Goal: Browse casually: Explore the website without a specific task or goal

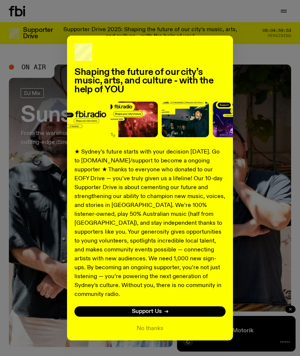
click at [159, 348] on div "Shaping the future of our city’s music, arts, and culture - with the help of YO…" at bounding box center [150, 178] width 300 height 356
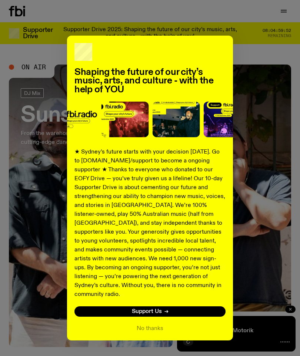
click at [159, 348] on div "Shaping the future of our city’s music, arts, and culture - with the help of YO…" at bounding box center [150, 178] width 300 height 356
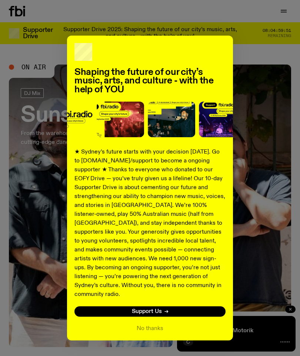
click at [151, 345] on div "Shaping the future of our city’s music, arts, and culture - with the help of YO…" at bounding box center [150, 178] width 300 height 356
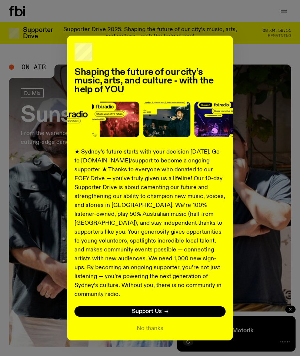
click at [154, 346] on div "Shaping the future of our city’s music, arts, and culture - with the help of YO…" at bounding box center [150, 178] width 300 height 356
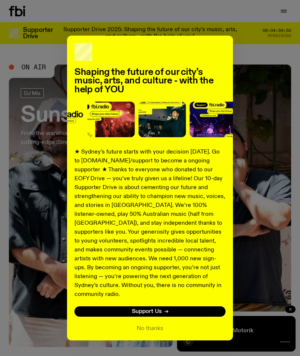
click at [154, 348] on div "Shaping the future of our city’s music, arts, and culture - with the help of YO…" at bounding box center [150, 178] width 300 height 356
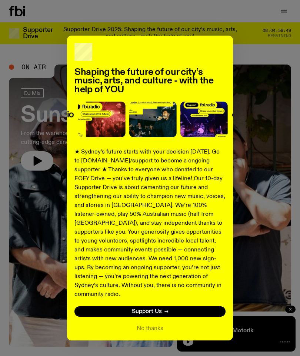
click at [156, 348] on div "Shaping the future of our city’s music, arts, and culture - with the help of YO…" at bounding box center [150, 178] width 300 height 356
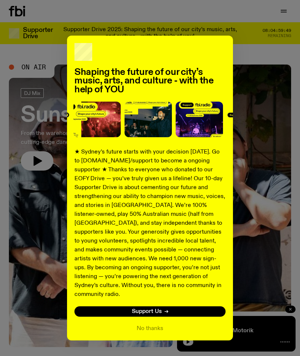
click at [153, 347] on div "Shaping the future of our city’s music, arts, and culture - with the help of YO…" at bounding box center [150, 178] width 300 height 356
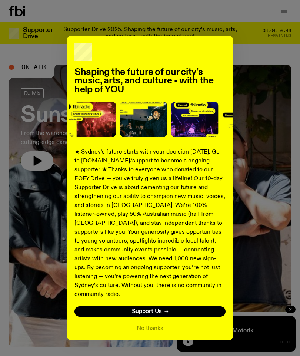
click at [154, 346] on div "Shaping the future of our city’s music, arts, and culture - with the help of YO…" at bounding box center [150, 178] width 300 height 356
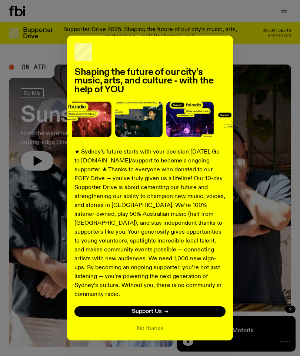
click at [277, 286] on div "Shaping the future of our city’s music, arts, and culture - with the help of YO…" at bounding box center [150, 188] width 282 height 304
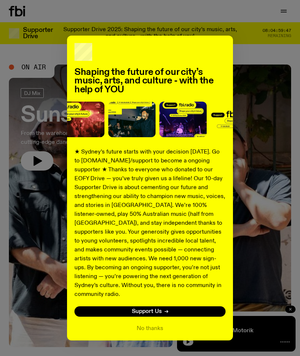
click at [154, 347] on div "Shaping the future of our city’s music, arts, and culture - with the help of YO…" at bounding box center [150, 178] width 300 height 356
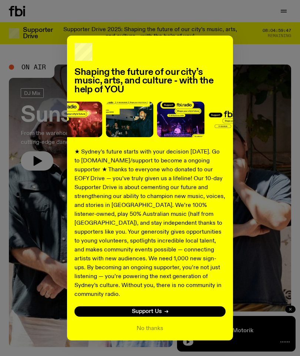
click at [150, 348] on div "Shaping the future of our city’s music, arts, and culture - with the help of YO…" at bounding box center [150, 178] width 300 height 356
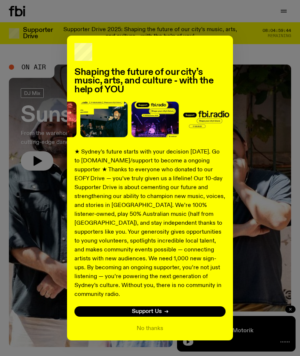
click at [149, 352] on div "Shaping the future of our city’s music, arts, and culture - with the help of YO…" at bounding box center [150, 178] width 300 height 356
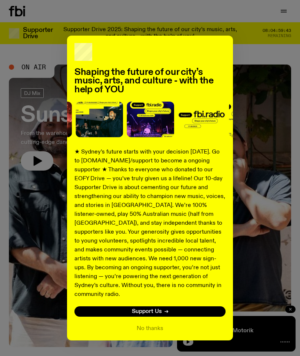
click at [155, 347] on div "Shaping the future of our city’s music, arts, and culture - with the help of YO…" at bounding box center [150, 178] width 300 height 356
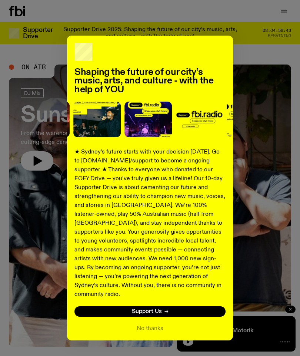
click at [151, 344] on div "Shaping the future of our city’s music, arts, and culture - with the help of YO…" at bounding box center [150, 178] width 300 height 356
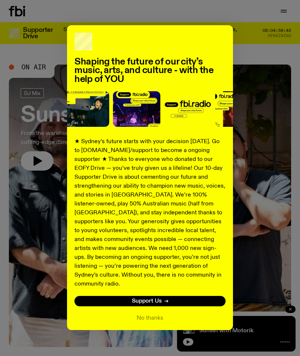
scroll to position [10, 0]
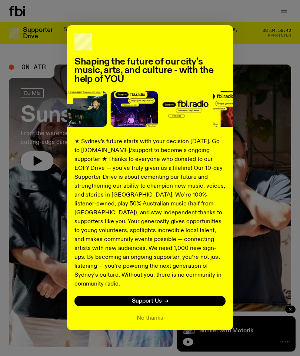
click at [269, 281] on div "Shaping the future of our city’s music, arts, and culture - with the help of YO…" at bounding box center [150, 177] width 282 height 304
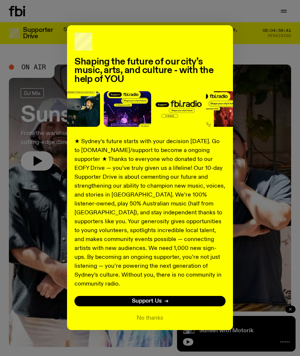
click at [159, 336] on div "Shaping the future of our city’s music, arts, and culture - with the help of YO…" at bounding box center [150, 178] width 300 height 356
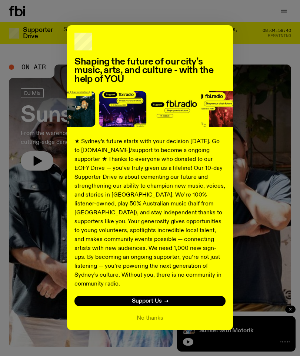
click at [163, 313] on button "No thanks" at bounding box center [150, 317] width 27 height 9
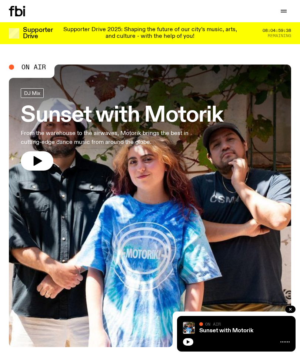
click at [43, 159] on icon "button" at bounding box center [37, 161] width 12 height 12
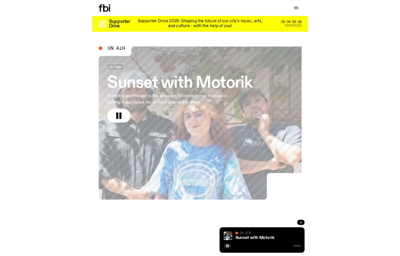
scroll to position [30, 0]
